Goal: Task Accomplishment & Management: Manage account settings

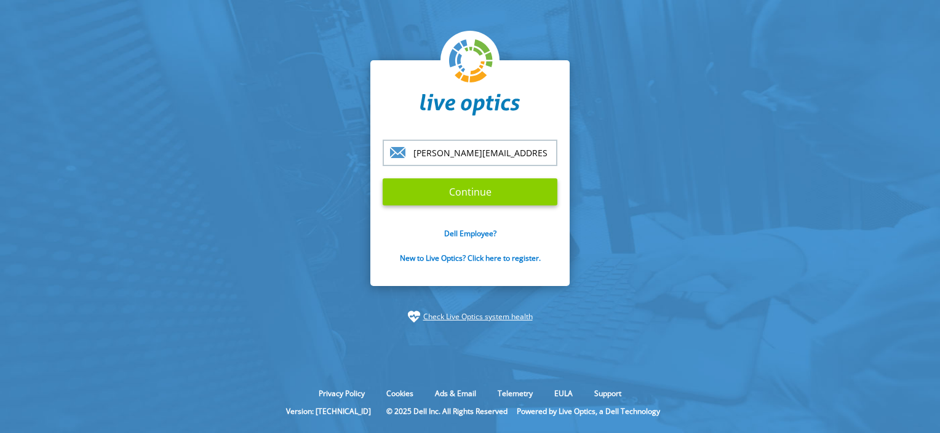
type input "wray@lifebridgehealth.org"
click at [490, 201] on input "Continue" at bounding box center [470, 191] width 175 height 27
click at [487, 195] on input "Continue" at bounding box center [470, 191] width 175 height 27
click at [470, 195] on input "Continue" at bounding box center [470, 191] width 175 height 27
click at [447, 184] on input "Continue" at bounding box center [470, 191] width 175 height 27
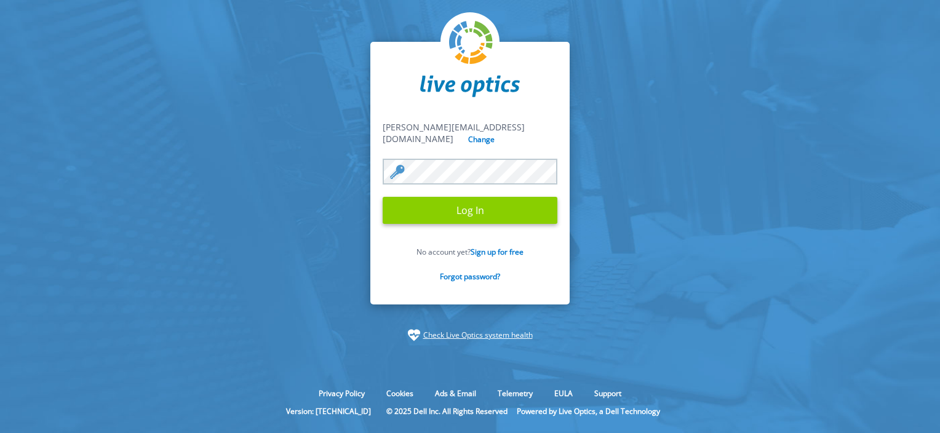
click at [453, 204] on input "Log In" at bounding box center [470, 210] width 175 height 27
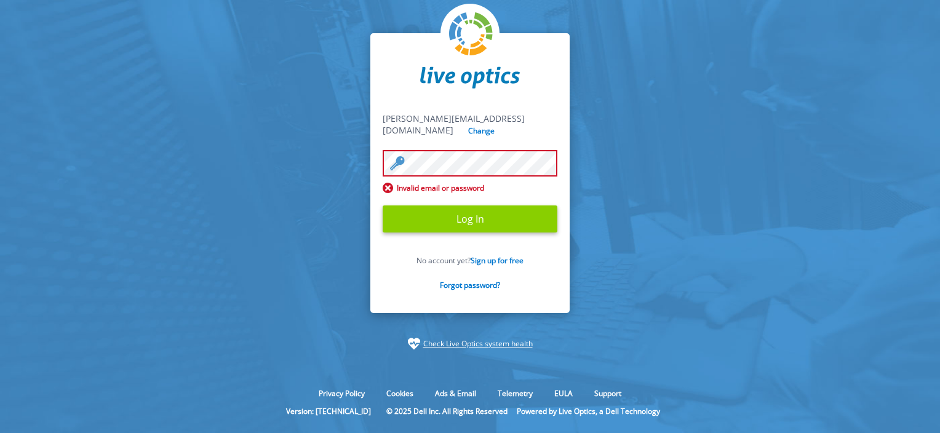
click at [456, 217] on input "Log In" at bounding box center [470, 218] width 175 height 27
click at [480, 213] on input "Log In" at bounding box center [470, 218] width 175 height 27
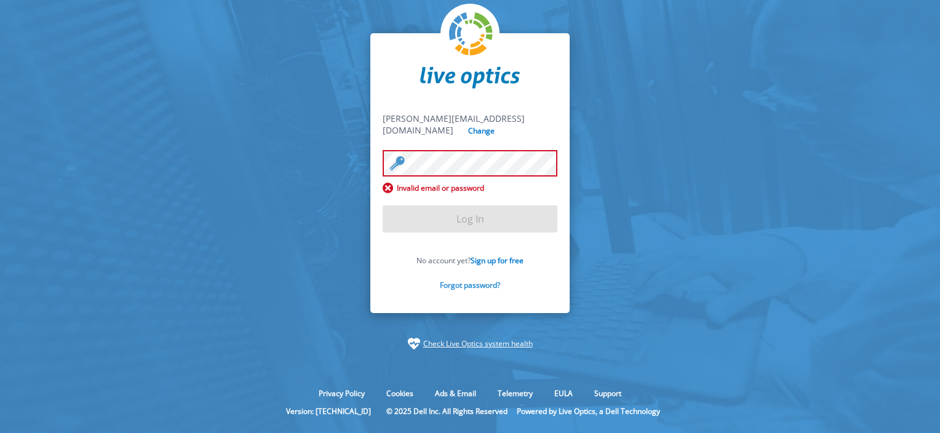
click at [480, 280] on link "Forgot password?" at bounding box center [470, 285] width 60 height 10
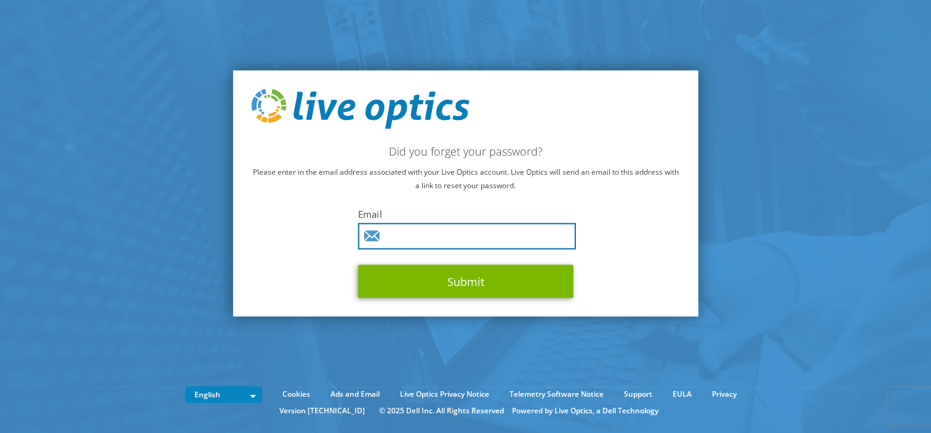
click at [442, 239] on input "text" at bounding box center [467, 236] width 218 height 26
type input "[PERSON_NAME][EMAIL_ADDRESS][DOMAIN_NAME]"
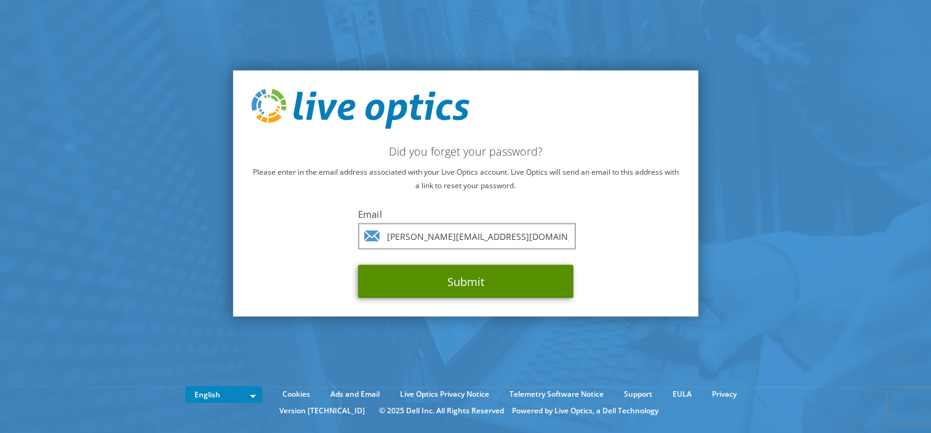
click at [452, 282] on button "Submit" at bounding box center [465, 281] width 215 height 33
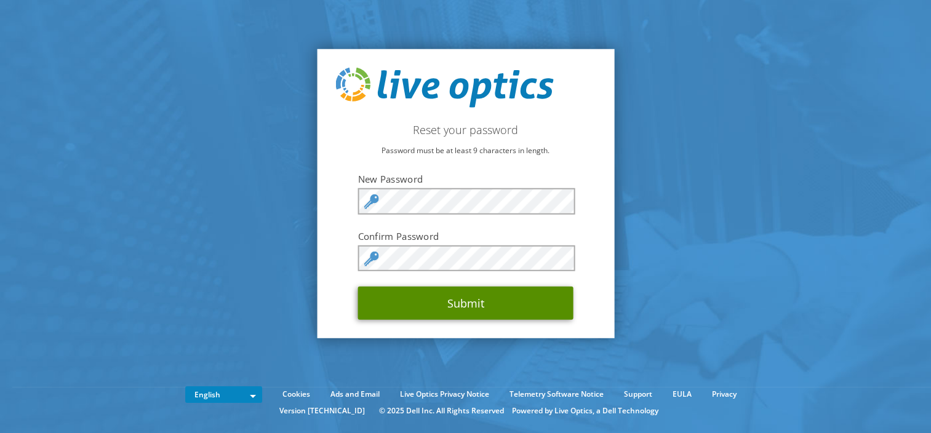
click at [452, 303] on button "Submit" at bounding box center [465, 303] width 215 height 33
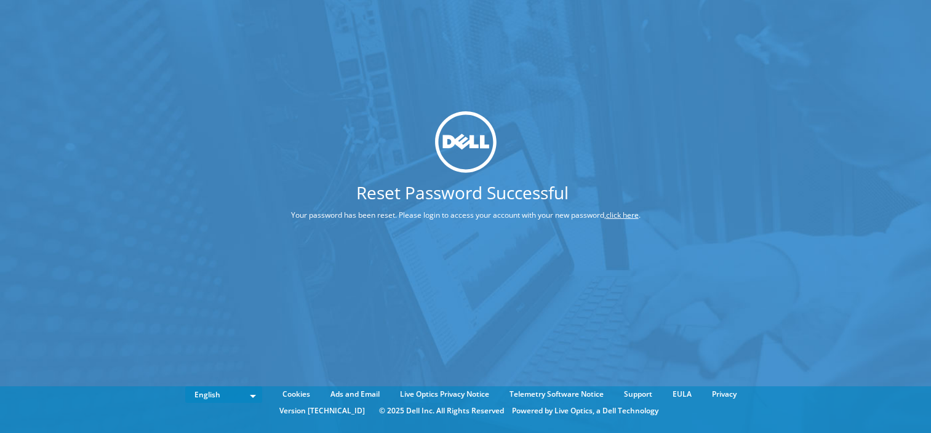
click at [625, 217] on link "click here" at bounding box center [622, 215] width 33 height 10
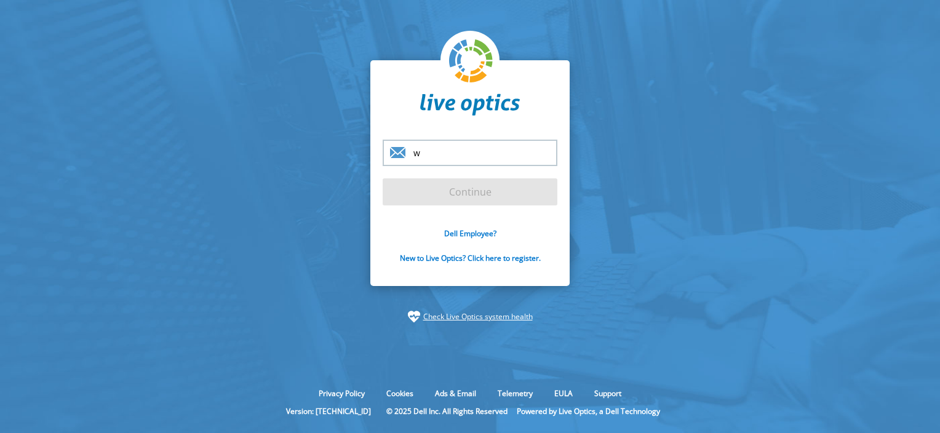
type input "[PERSON_NAME][EMAIL_ADDRESS][DOMAIN_NAME]"
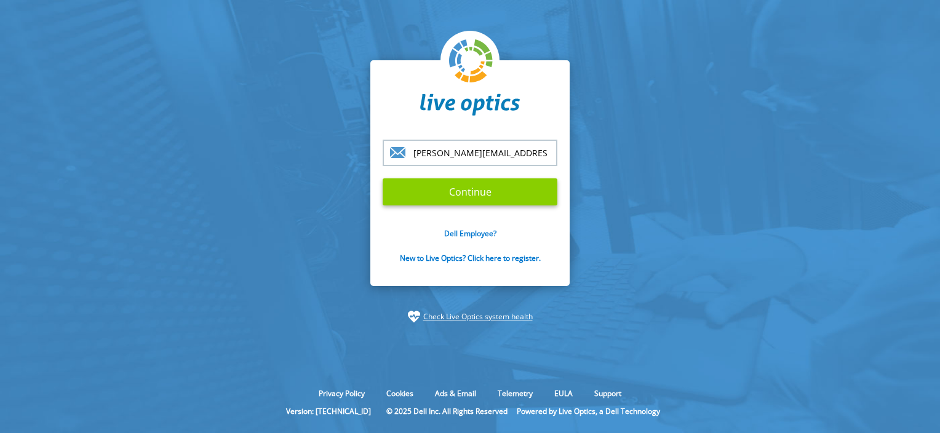
click at [519, 199] on input "Continue" at bounding box center [470, 191] width 175 height 27
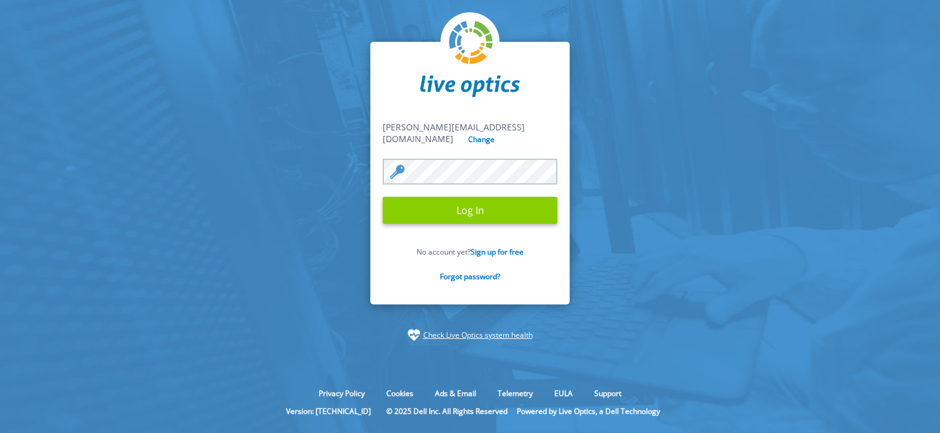
click at [502, 210] on input "Log In" at bounding box center [470, 210] width 175 height 27
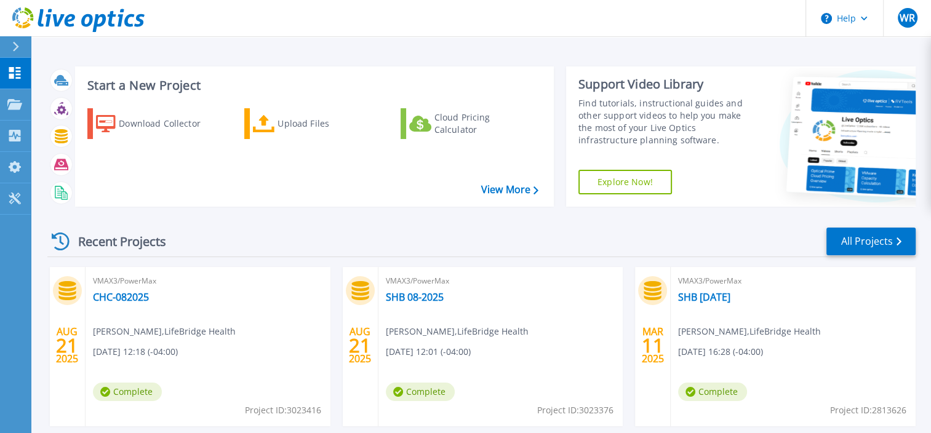
click at [918, 322] on div "Start a New Project Download Collector Upload Files Cloud Pricing Calculator Vi…" at bounding box center [481, 322] width 900 height 645
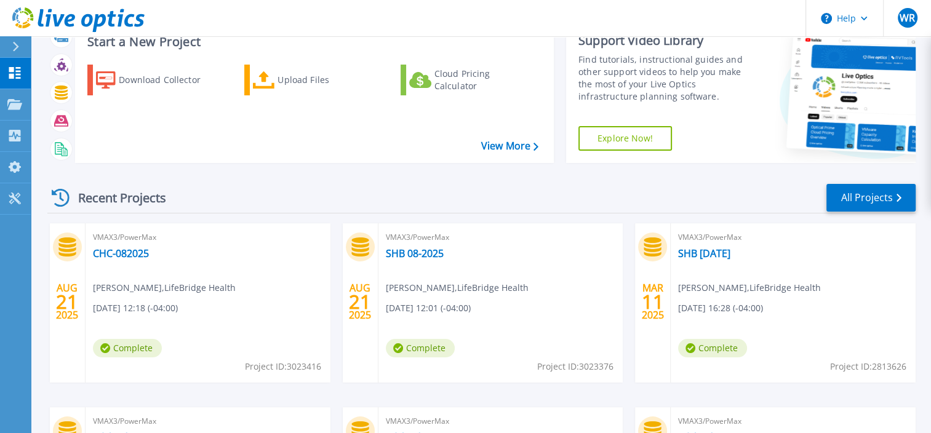
scroll to position [43, 0]
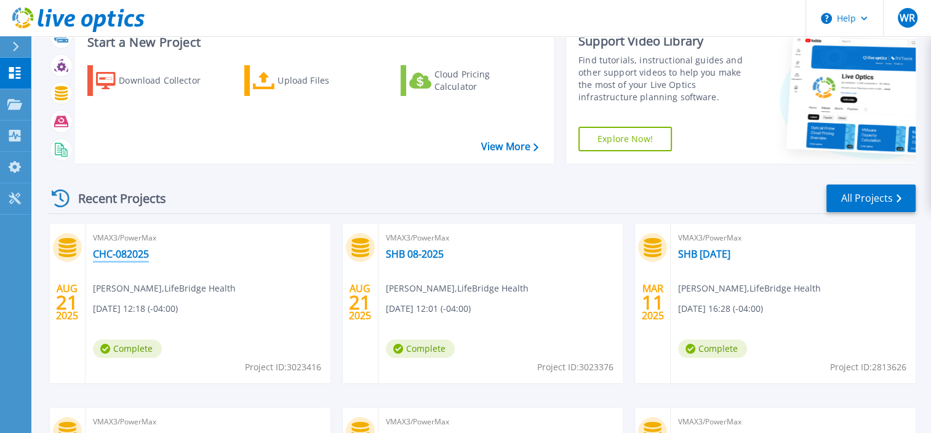
click at [123, 254] on link "CHC-082025" at bounding box center [121, 254] width 56 height 12
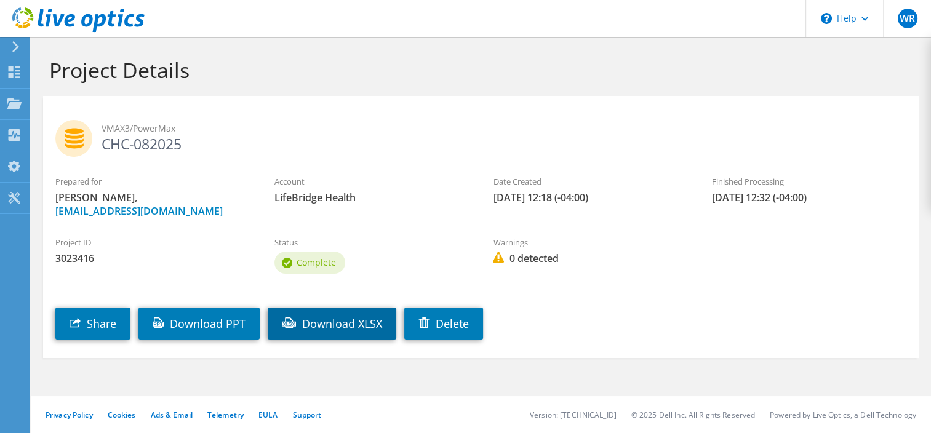
click at [332, 332] on link "Download XLSX" at bounding box center [332, 324] width 129 height 32
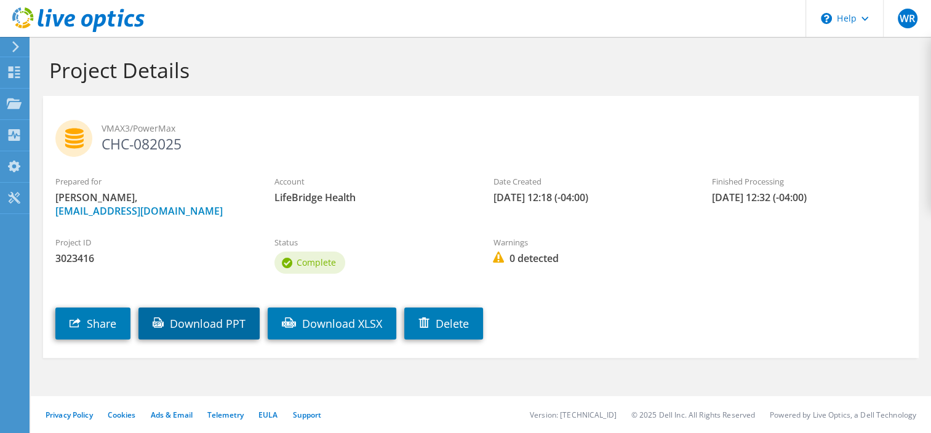
click at [234, 326] on link "Download PPT" at bounding box center [198, 324] width 121 height 32
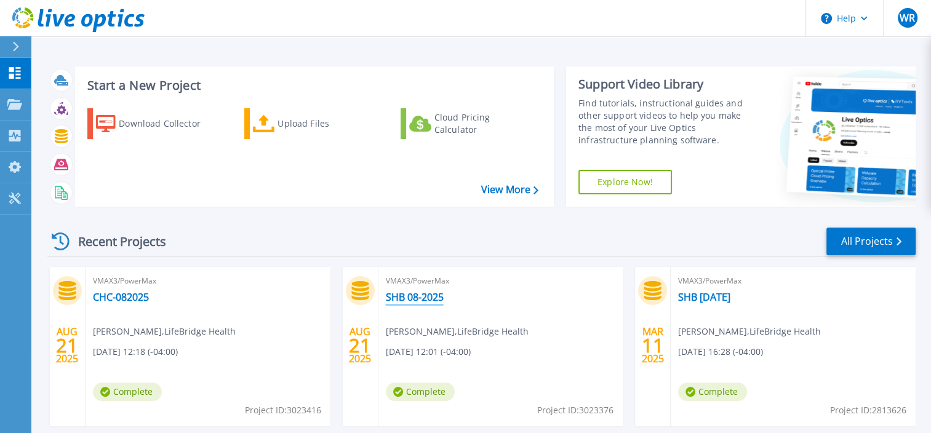
click at [404, 295] on link "SHB 08-2025" at bounding box center [415, 297] width 58 height 12
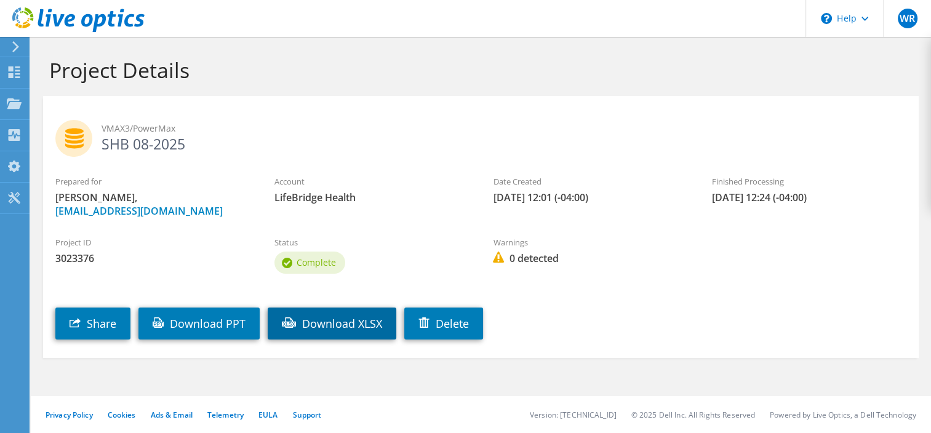
click at [357, 336] on link "Download XLSX" at bounding box center [332, 324] width 129 height 32
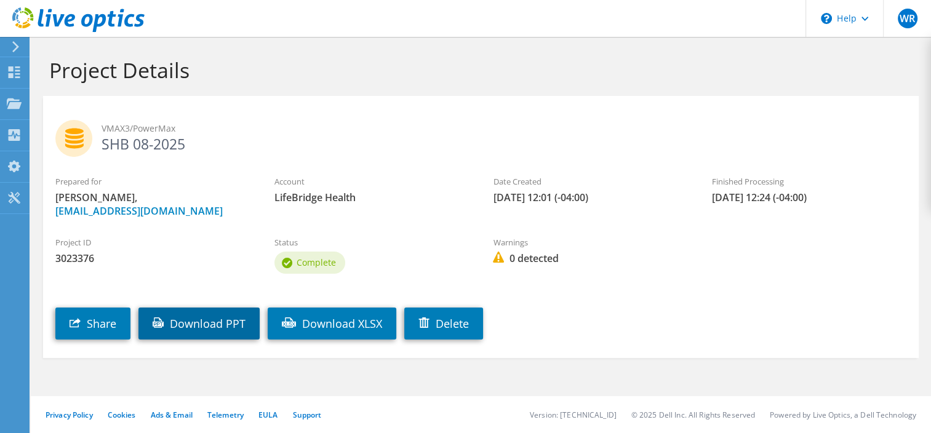
click at [229, 322] on link "Download PPT" at bounding box center [198, 324] width 121 height 32
